Goal: Browse casually: Explore the website without a specific task or goal

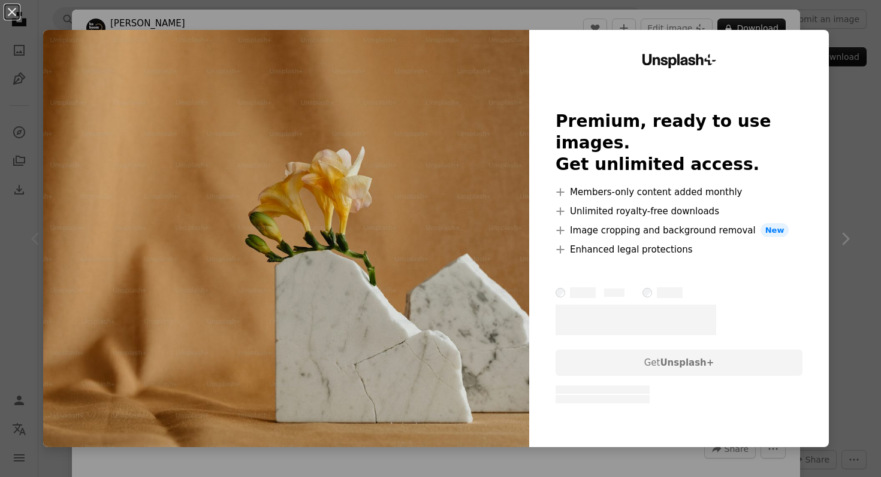
scroll to position [673, 0]
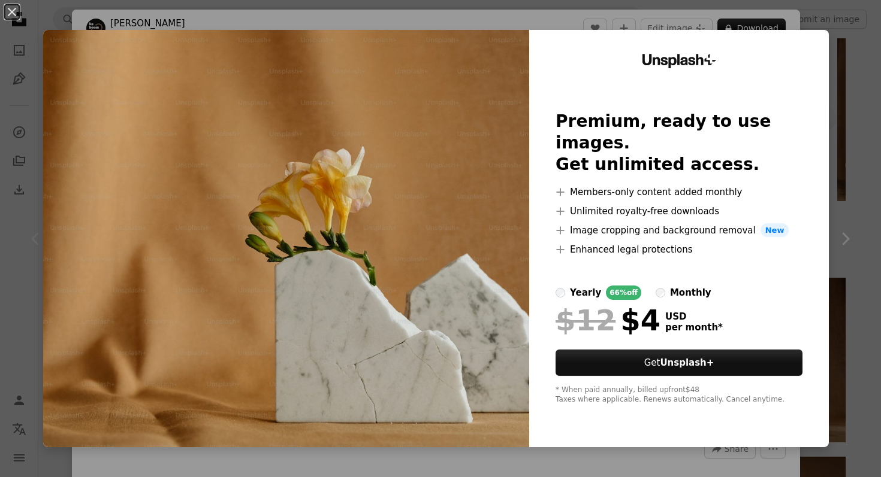
click at [827, 37] on div "Unsplash+ Premium, ready to use images. Get unlimited access. A plus sign Membe…" at bounding box center [679, 239] width 300 height 418
click at [16, 7] on button "An X shape" at bounding box center [12, 12] width 14 height 14
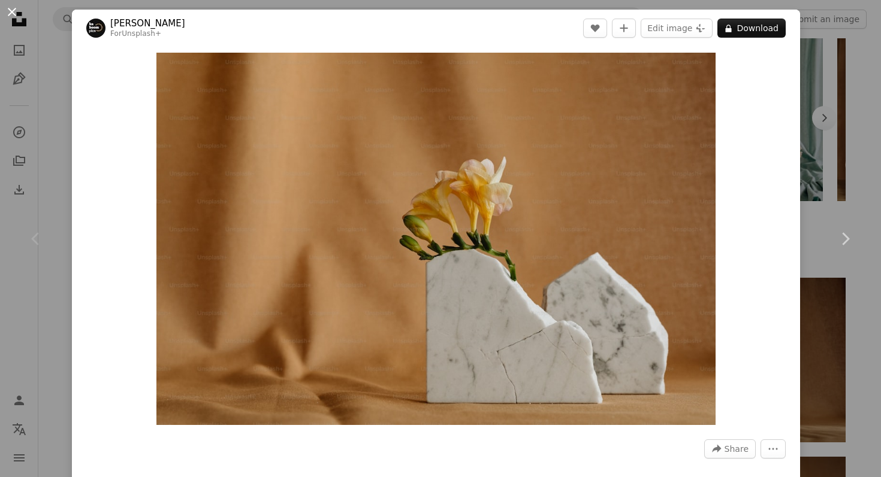
click at [5, 13] on button "An X shape" at bounding box center [12, 12] width 14 height 14
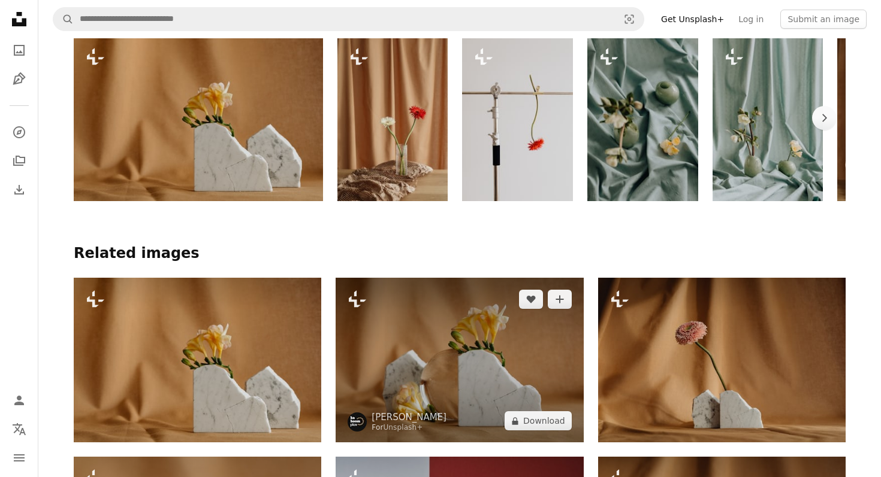
click at [403, 361] on img at bounding box center [458, 360] width 247 height 165
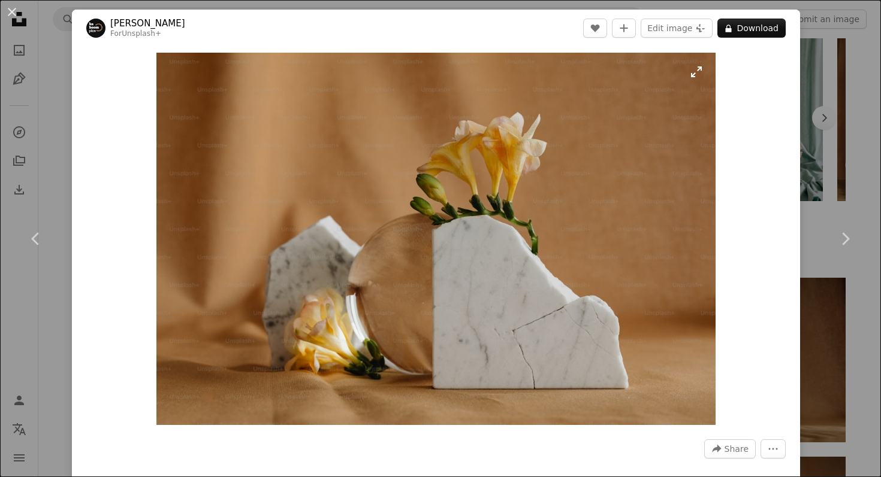
scroll to position [1, 0]
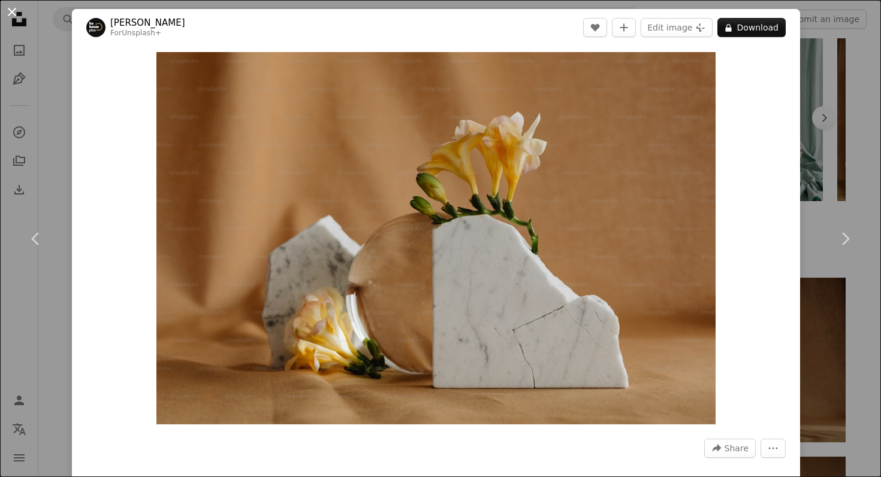
click at [10, 11] on button "An X shape" at bounding box center [12, 12] width 14 height 14
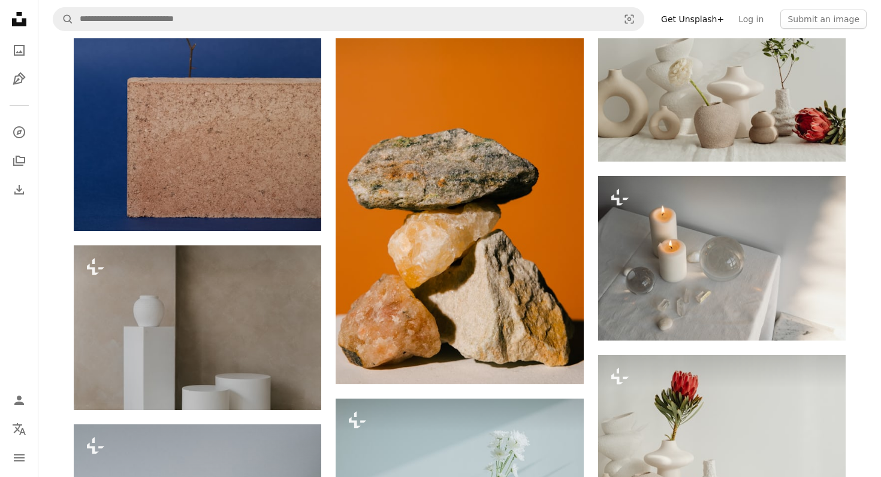
scroll to position [3164, 0]
